Goal: Navigation & Orientation: Find specific page/section

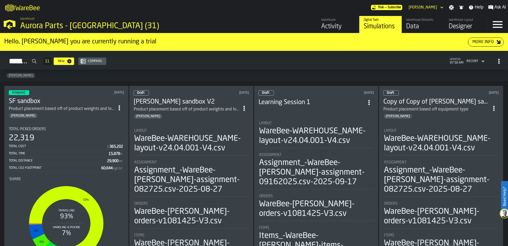
click at [414, 26] on div "Data" at bounding box center [423, 26] width 34 height 9
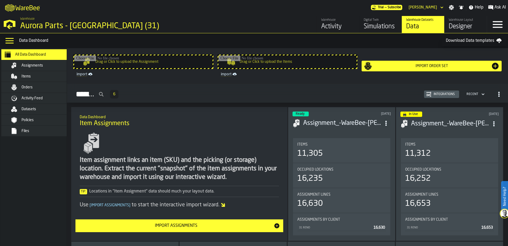
click at [23, 128] on div "Files" at bounding box center [41, 131] width 65 height 6
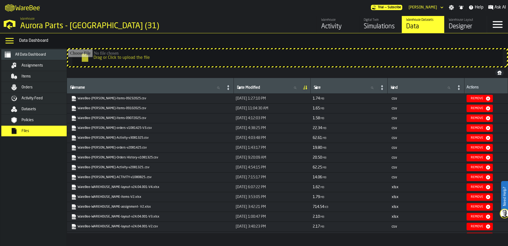
click at [34, 87] on div "Orders" at bounding box center [48, 87] width 52 height 4
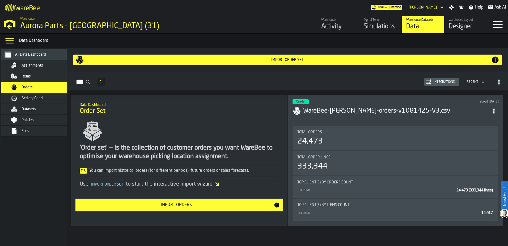
click at [27, 131] on span "Files" at bounding box center [26, 131] width 8 height 4
